Goal: Information Seeking & Learning: Find specific fact

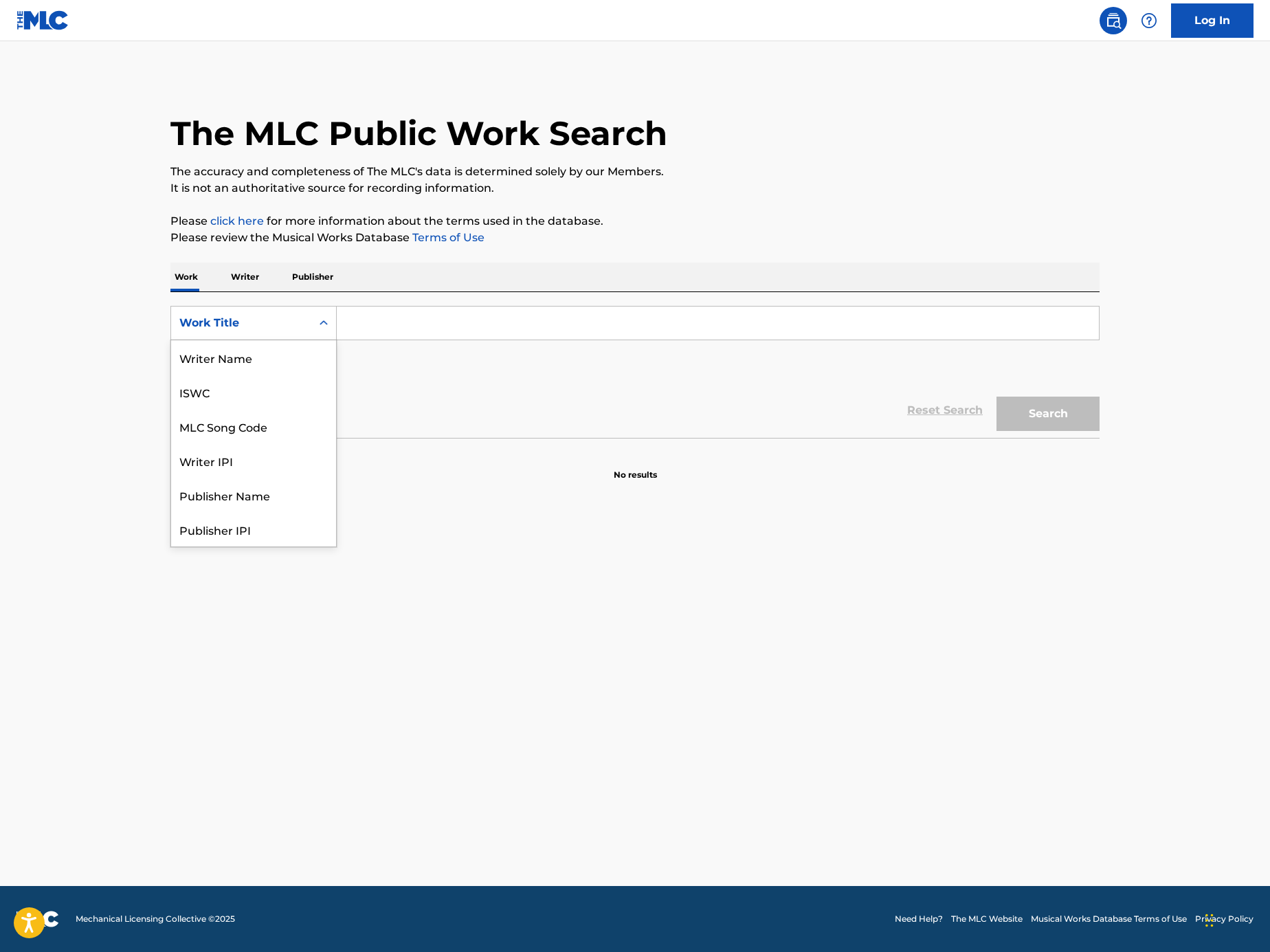
click at [318, 335] on div "Search Form" at bounding box center [323, 323] width 25 height 33
click at [312, 355] on div "MLC Song Code" at bounding box center [254, 358] width 165 height 35
click at [393, 307] on input "Search Form" at bounding box center [718, 323] width 762 height 33
click at [431, 364] on div "SearchWithCriteria4c0ad3d0-06dc-4e89-8d72-df8f870bf3c4 MLC Song Code Add Criter…" at bounding box center [635, 344] width 930 height 77
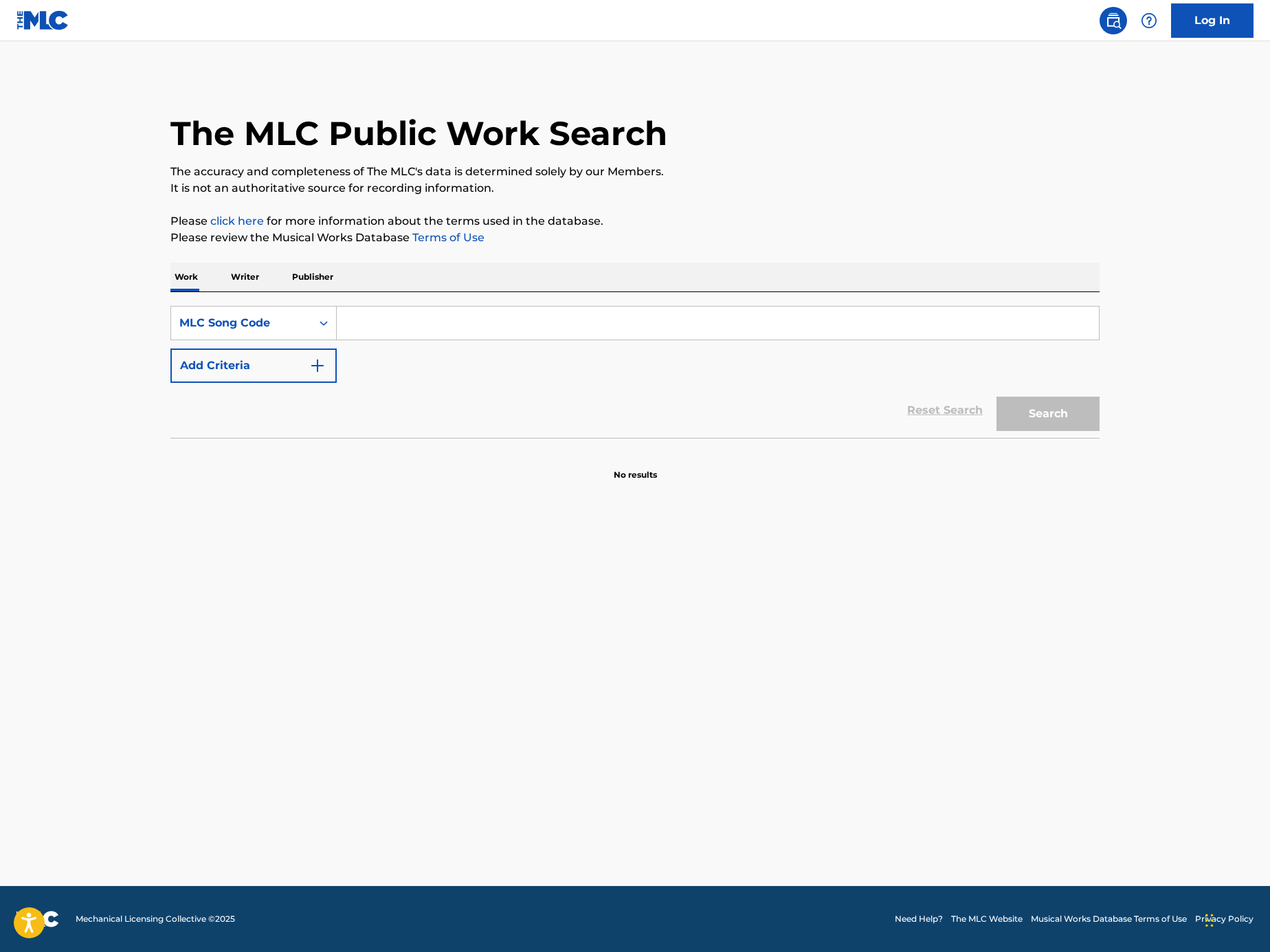
click at [427, 318] on input "Search Form" at bounding box center [718, 323] width 762 height 33
paste input "S8984M"
type input "S8984M"
click at [1017, 408] on button "Search" at bounding box center [1048, 414] width 103 height 35
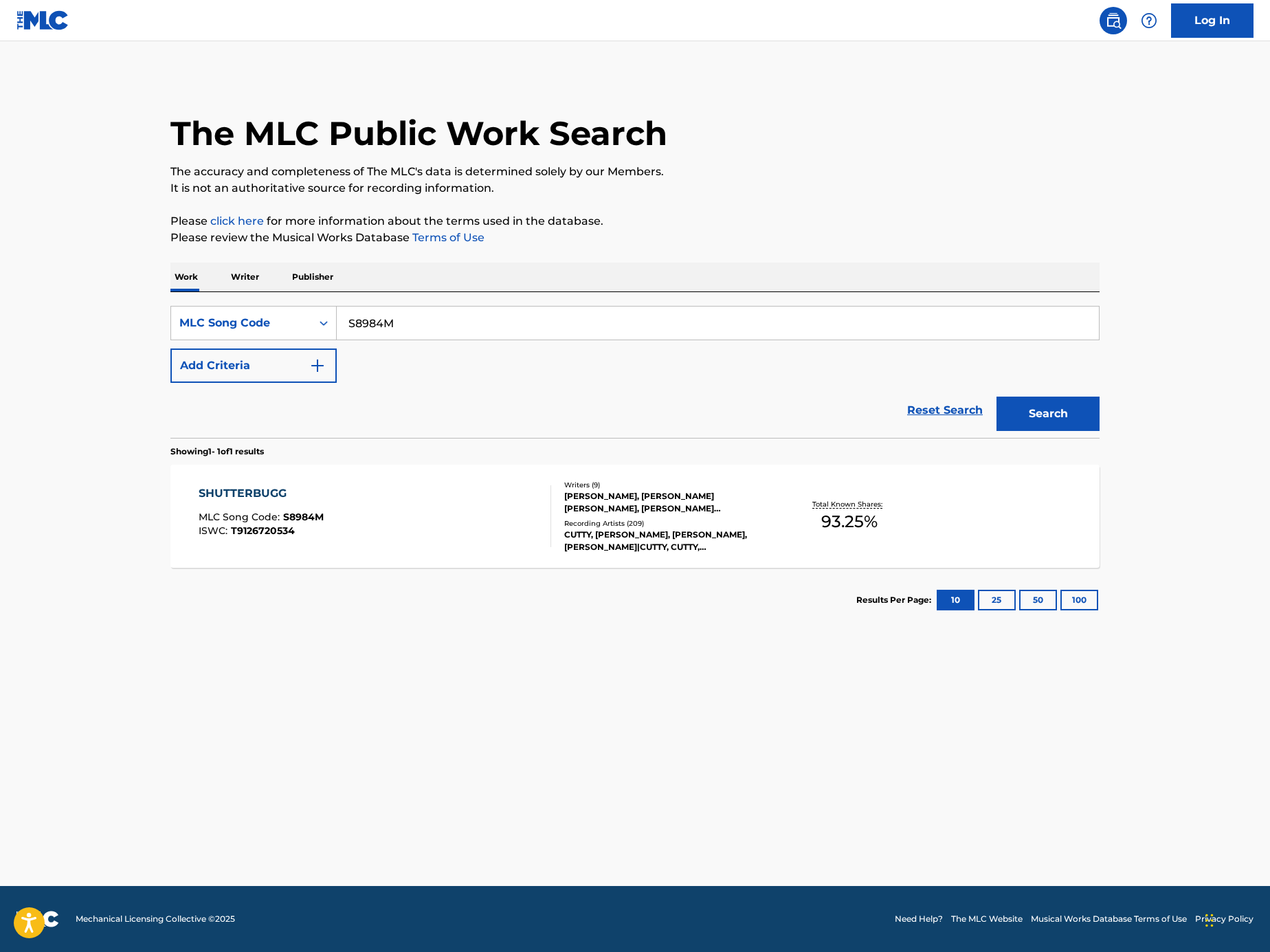
click at [392, 529] on div "SHUTTERBUGG MLC Song Code : S8984M ISWC : T9126720534" at bounding box center [375, 515] width 353 height 62
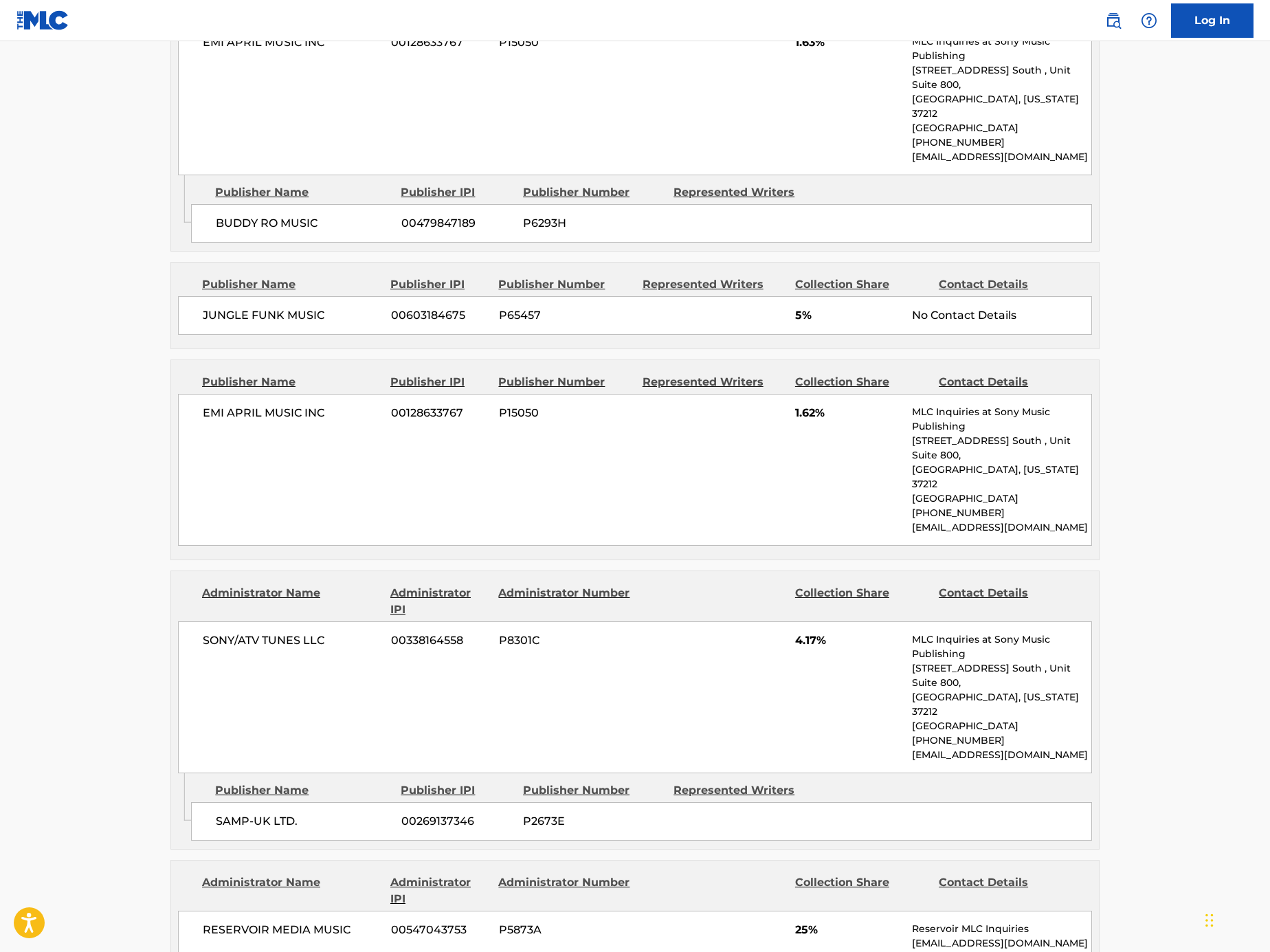
scroll to position [2958, 0]
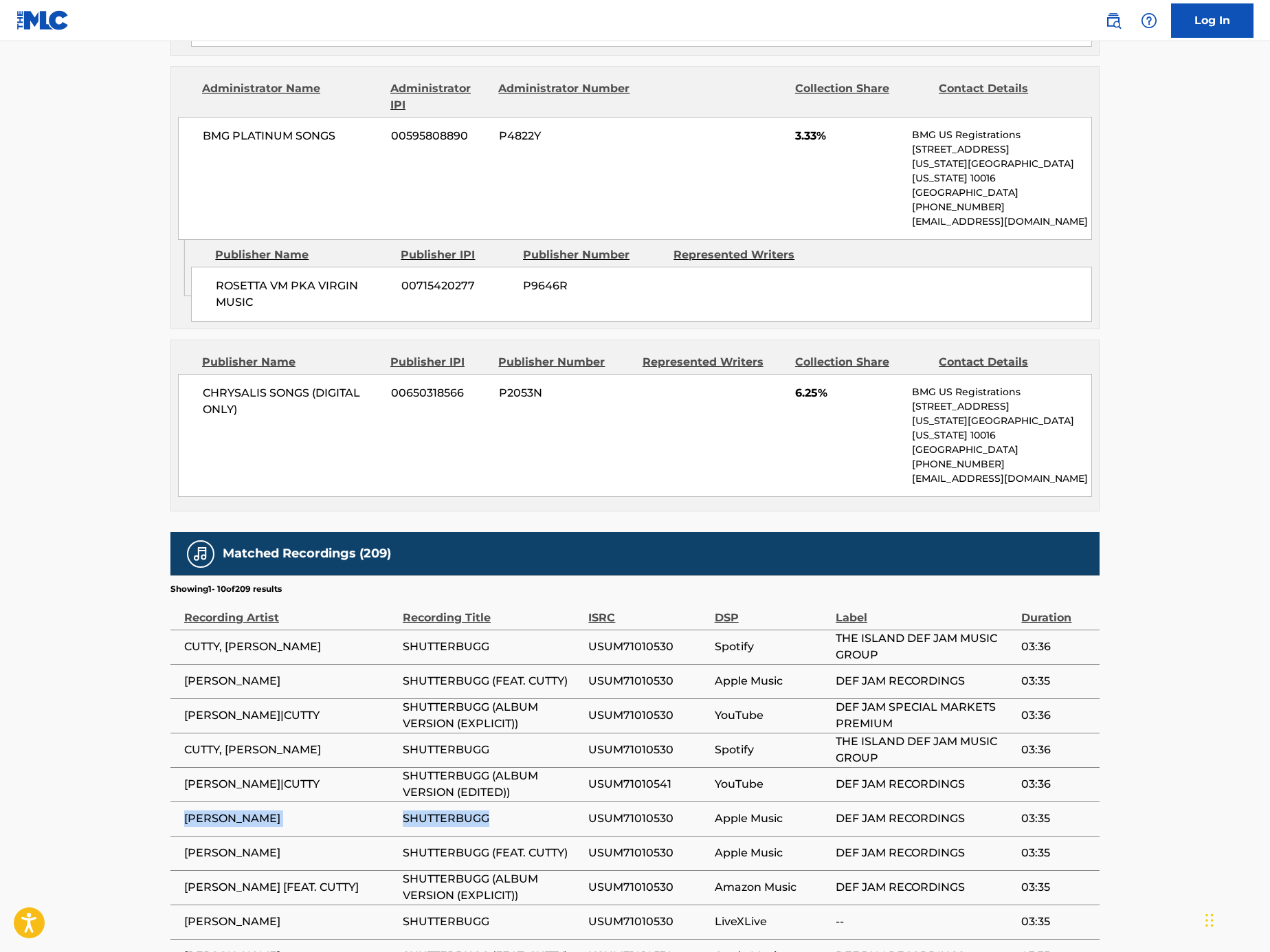
drag, startPoint x: 384, startPoint y: 658, endPoint x: 172, endPoint y: 654, distance: 212.0
click at [172, 801] on tr "[PERSON_NAME] SHUTTERBUGG USUM71010530 Apple Music DEF JAM RECORDINGS 03:35" at bounding box center [635, 819] width 930 height 35
copy tr "[PERSON_NAME] SHUTTERBUGG"
click at [627, 810] on span "USUM71010530" at bounding box center [647, 818] width 119 height 16
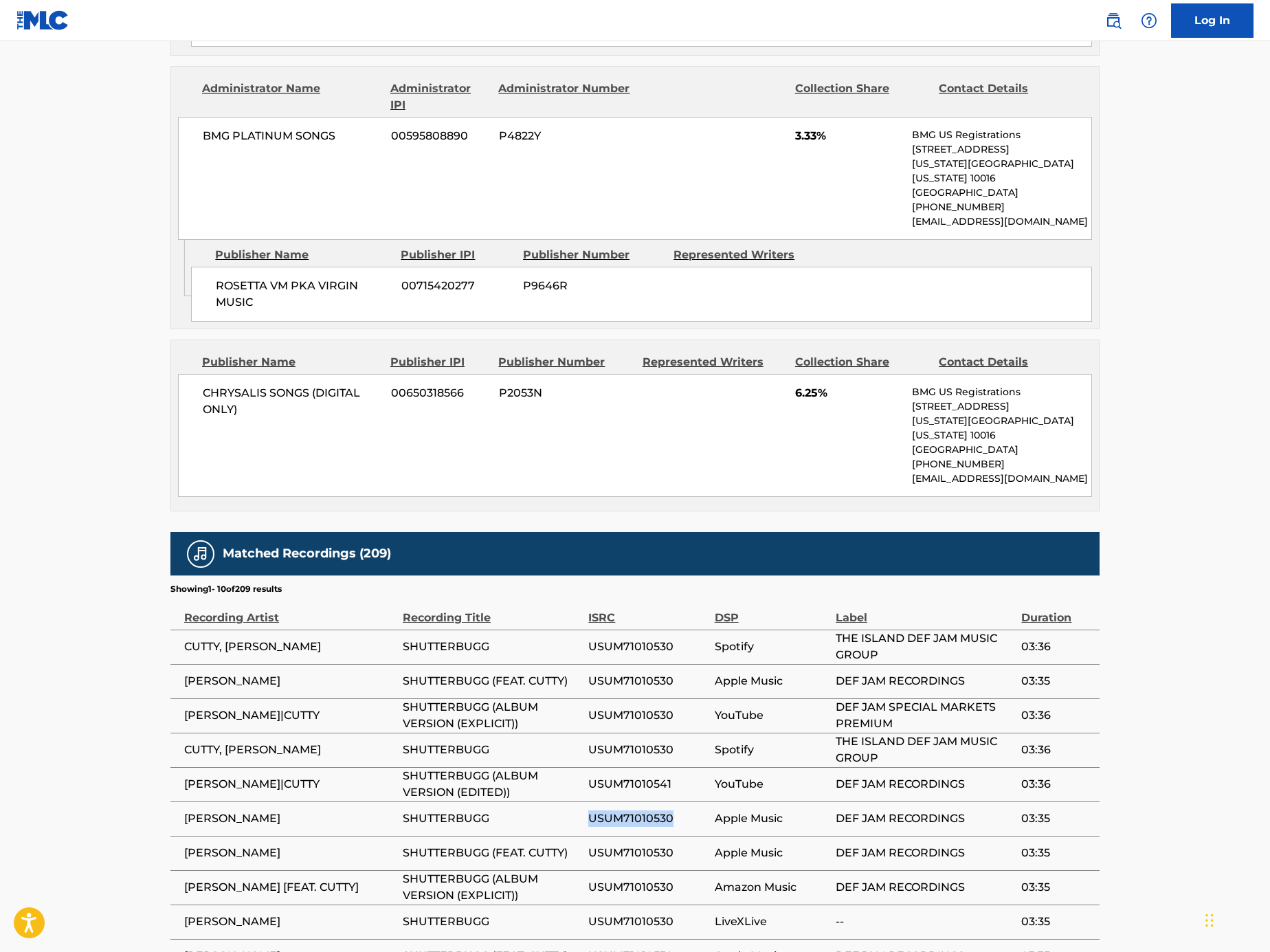
copy span "USUM71010530"
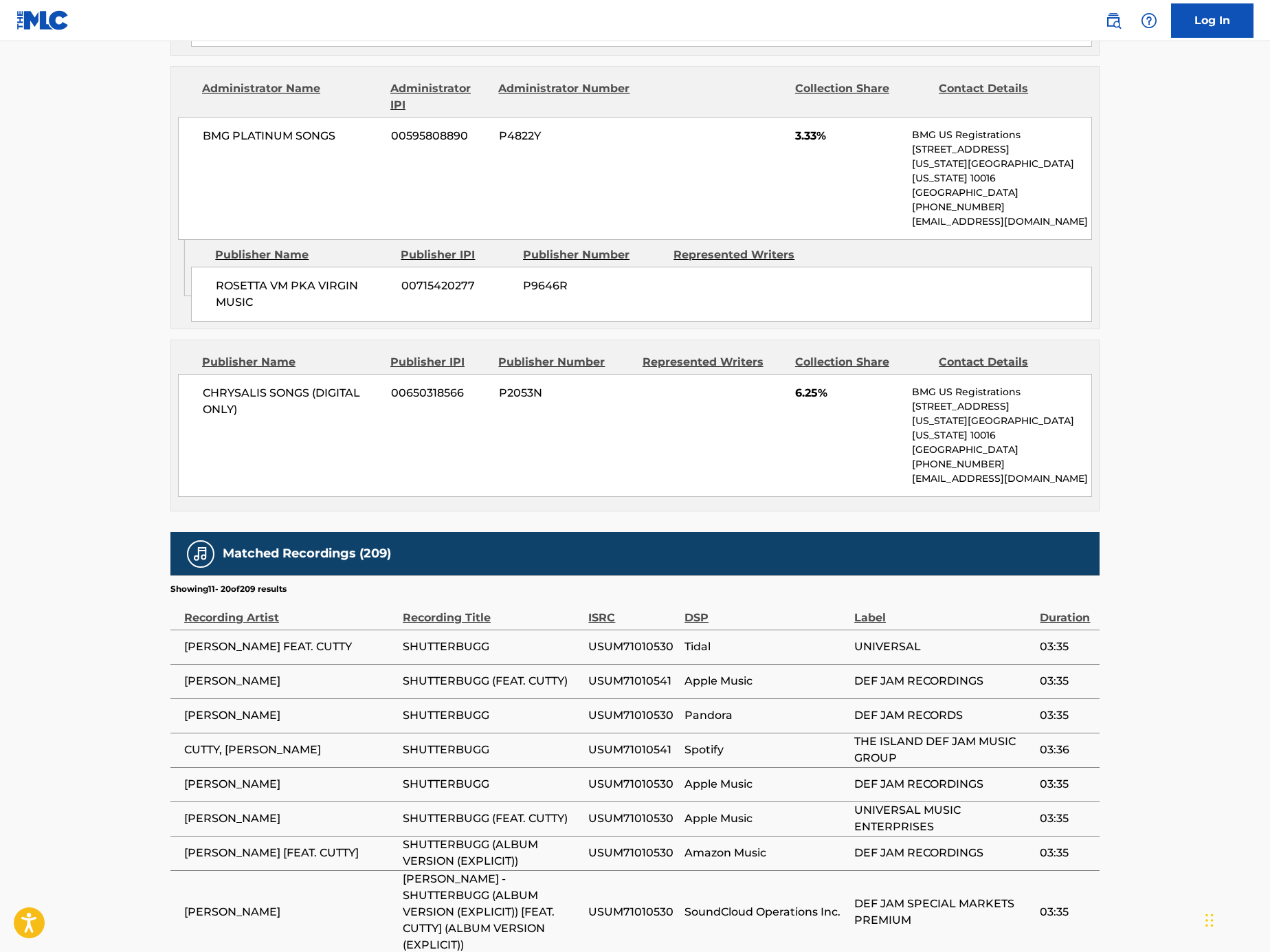
drag, startPoint x: 496, startPoint y: 790, endPoint x: 181, endPoint y: 790, distance: 315.0
click at [181, 951] on tr "VANILLA SHUTTERBUGG FR9W11507248 Spotify ROCHE MUSIQUE 228:00" at bounding box center [635, 971] width 930 height 35
copy tr "[PERSON_NAME]"
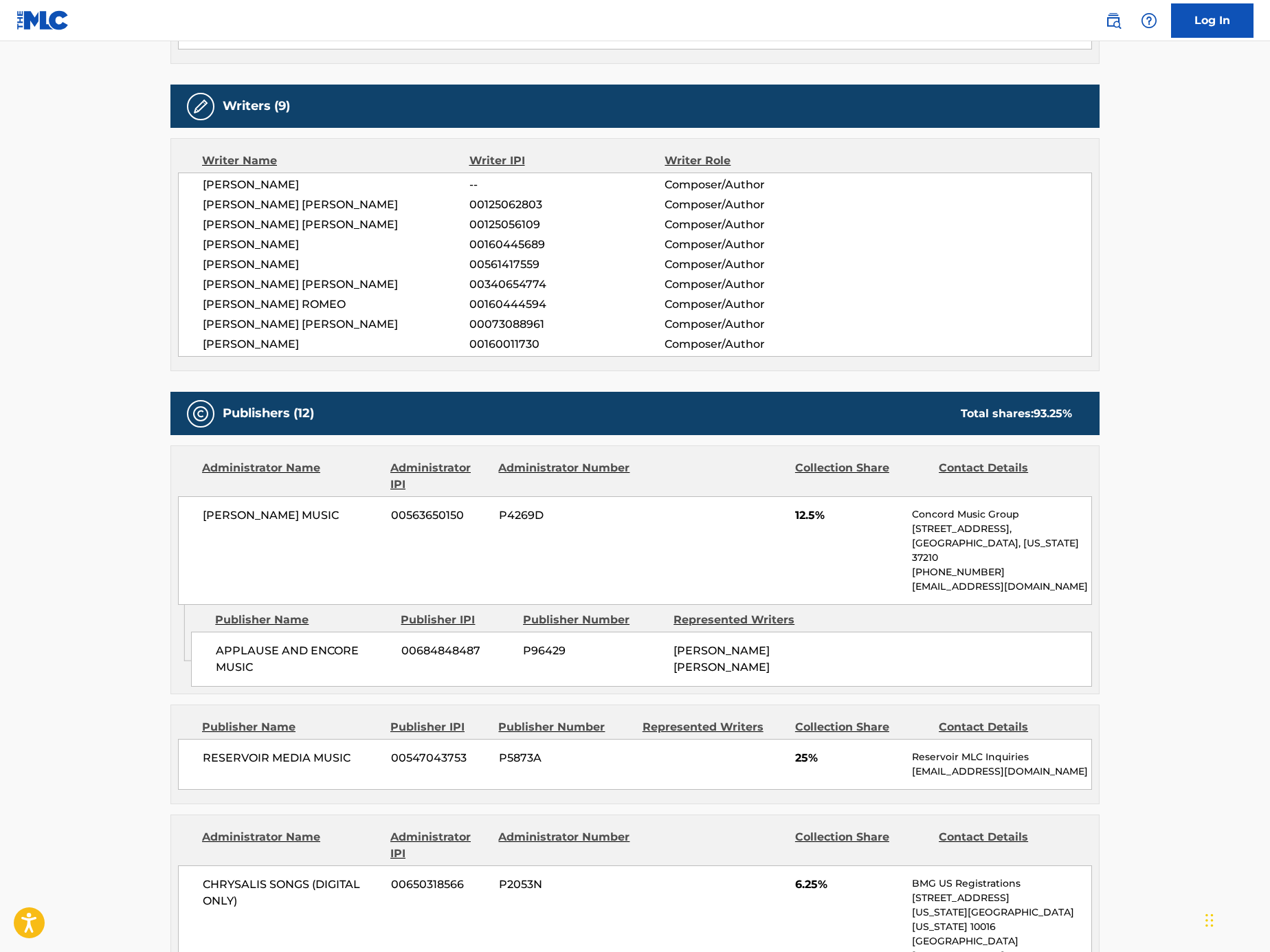
scroll to position [459, 0]
